Goal: Check status: Check status

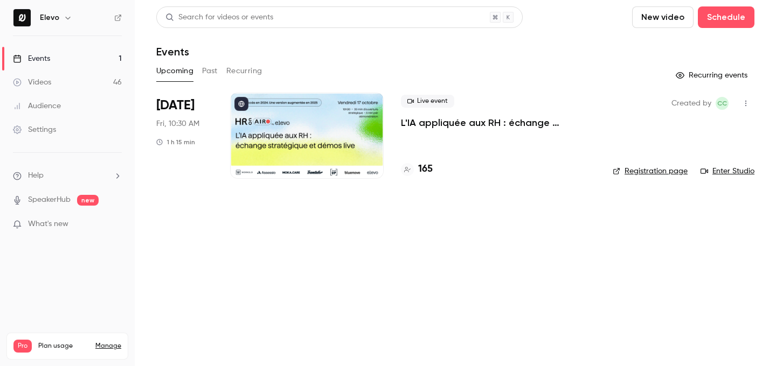
click at [425, 171] on h4 "165" at bounding box center [425, 169] width 15 height 15
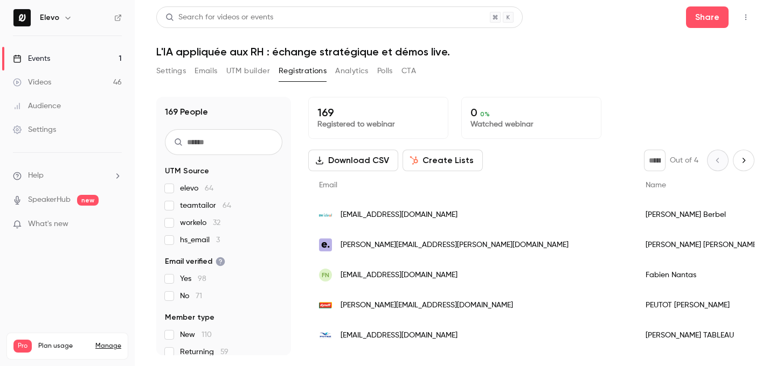
click at [92, 65] on link "Events 1" at bounding box center [67, 59] width 135 height 24
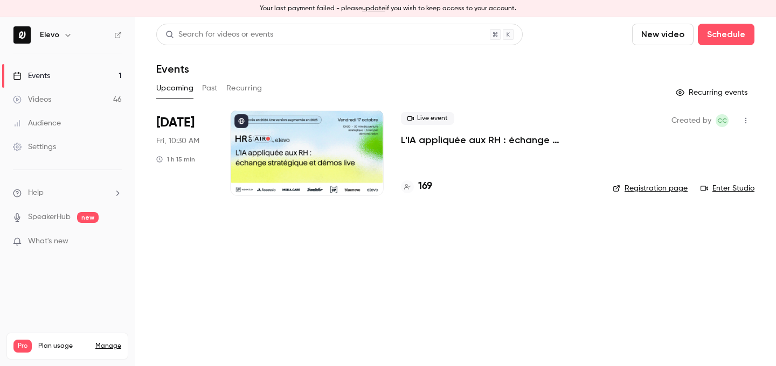
click at [370, 10] on button "update" at bounding box center [373, 9] width 23 height 10
